Goal: Task Accomplishment & Management: Use online tool/utility

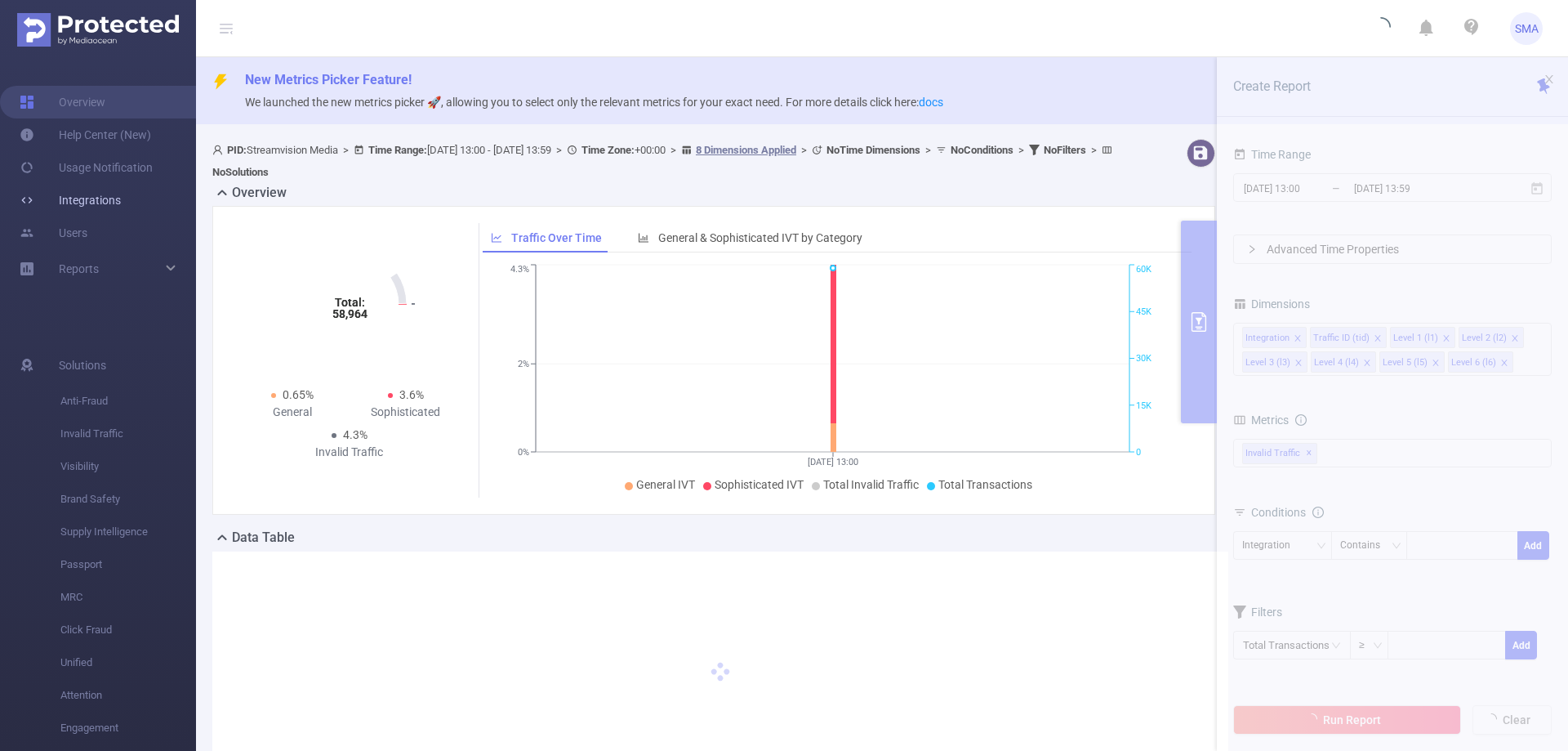
click at [121, 205] on link "Integrations" at bounding box center [71, 199] width 102 height 33
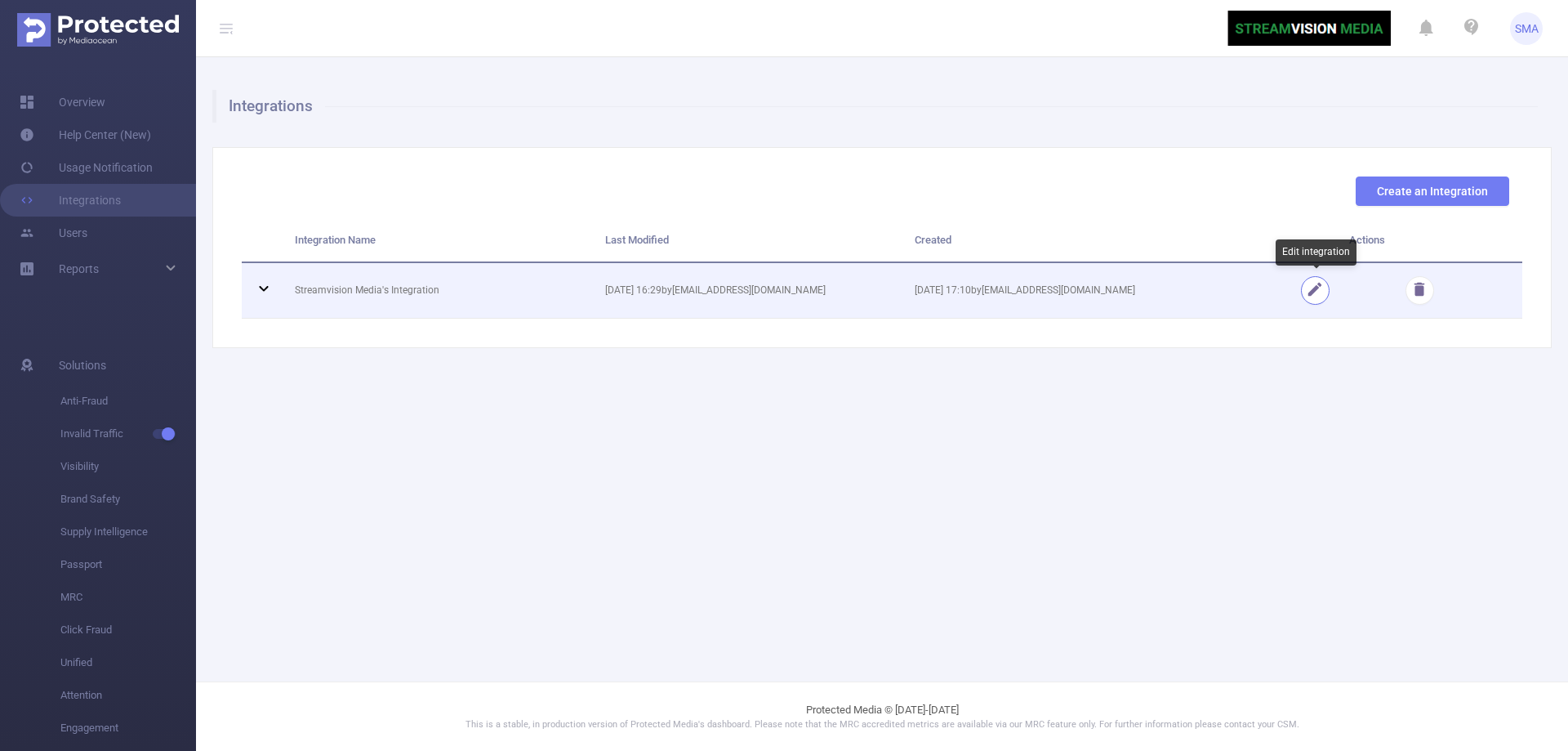
click at [1316, 285] on button "button" at bounding box center [1315, 290] width 29 height 29
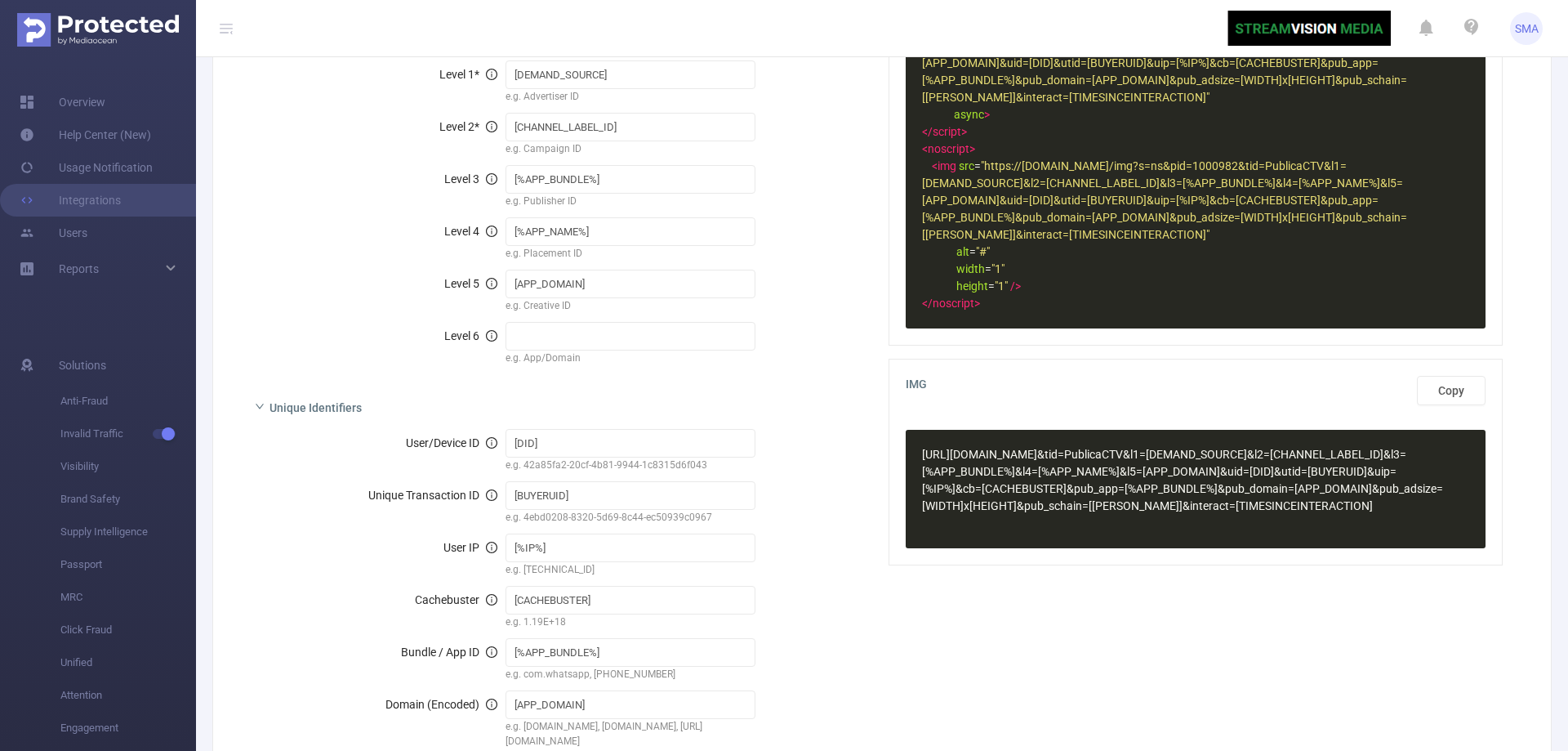
scroll to position [491, 0]
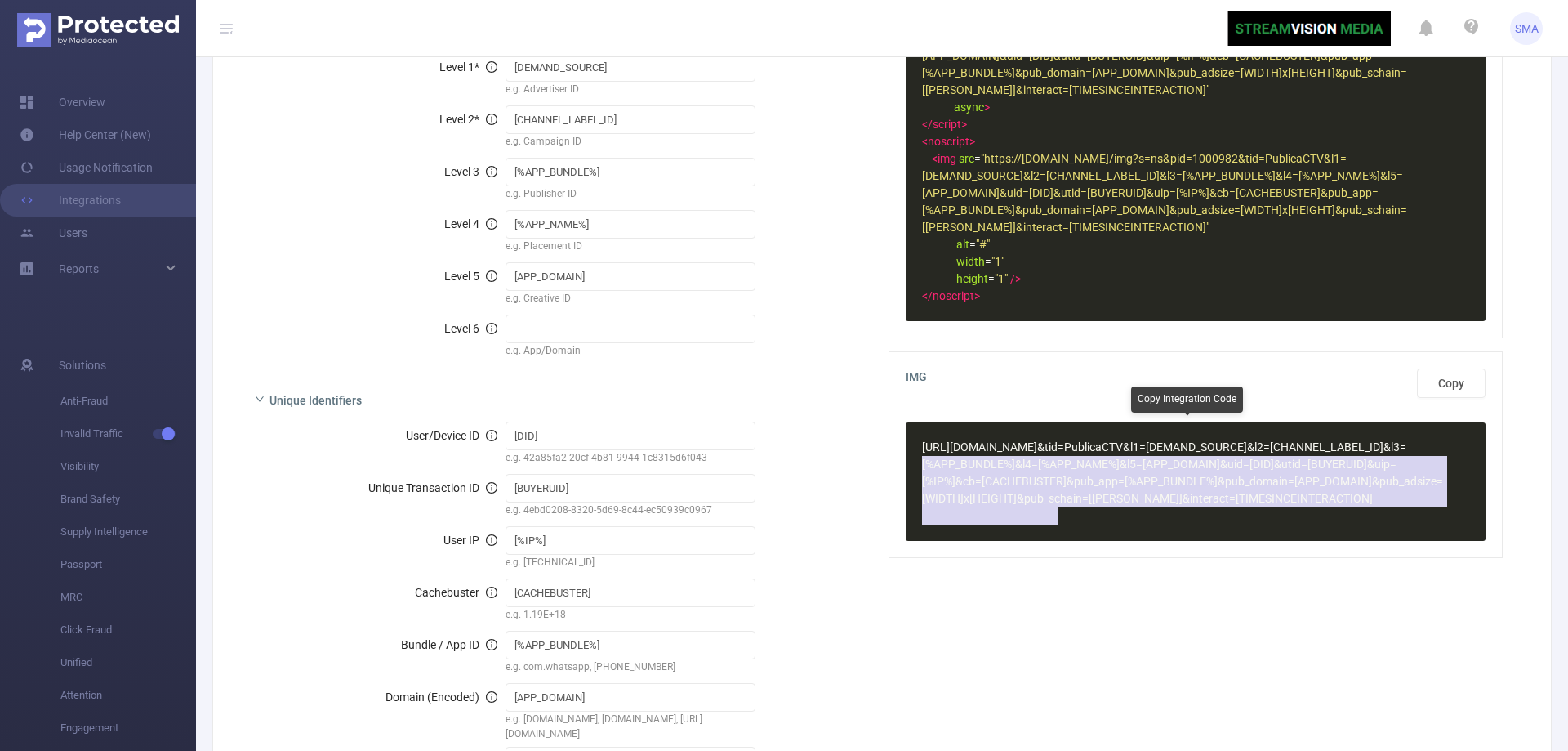
type textarea "https://[DOMAIN_NAME]/img?pid=1000982&tid=PublicaCTV&l1=[DEMAND_SOURCE]&l2=[CHA…"
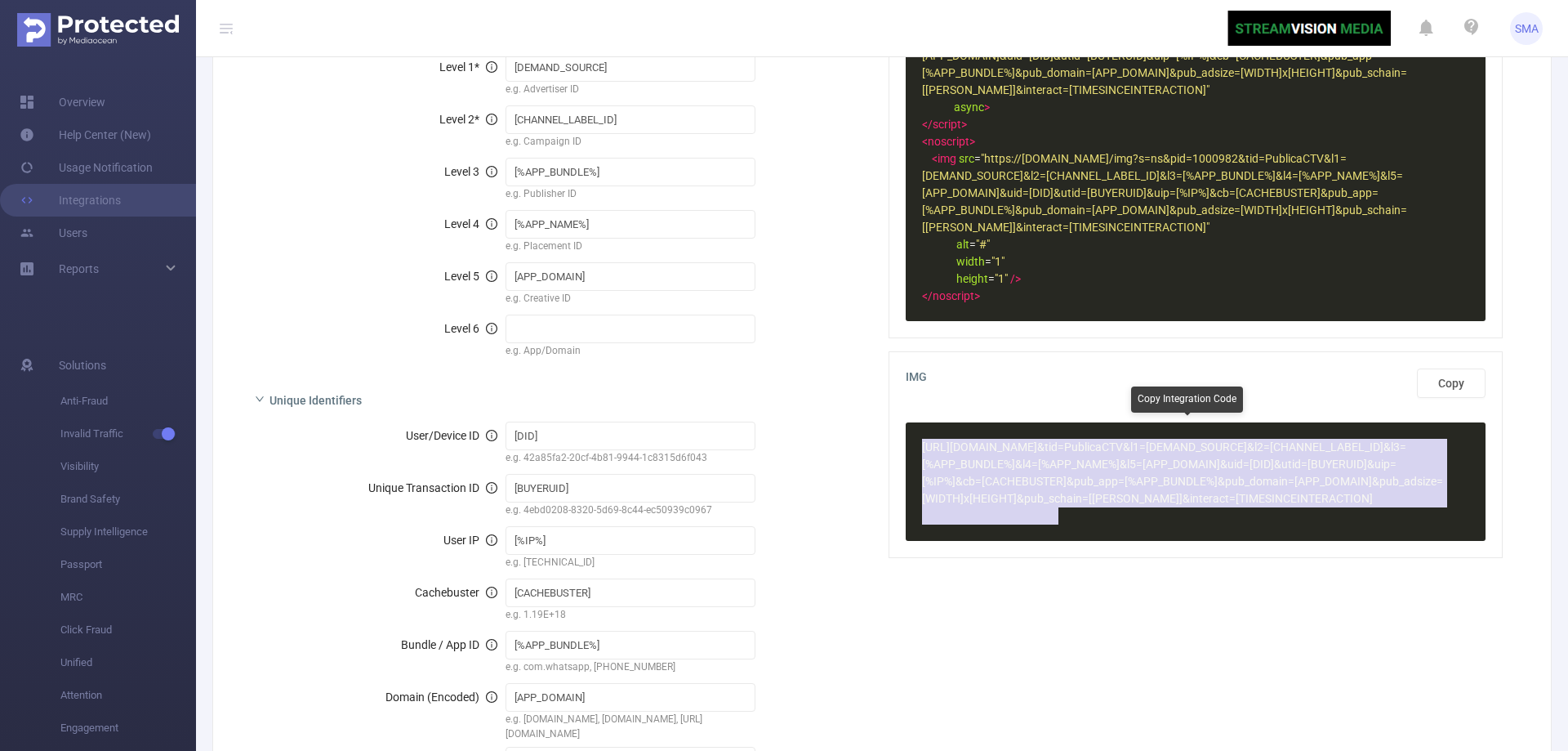
drag, startPoint x: 961, startPoint y: 467, endPoint x: 907, endPoint y: 452, distance: 56.0
click at [907, 452] on div "https://[DOMAIN_NAME]/img?pid=1000982&tid=PublicaCTV&l1=[DEMAND_SOURCE]&l2=[CHA…" at bounding box center [1196, 482] width 580 height 119
